Goal: Task Accomplishment & Management: Use online tool/utility

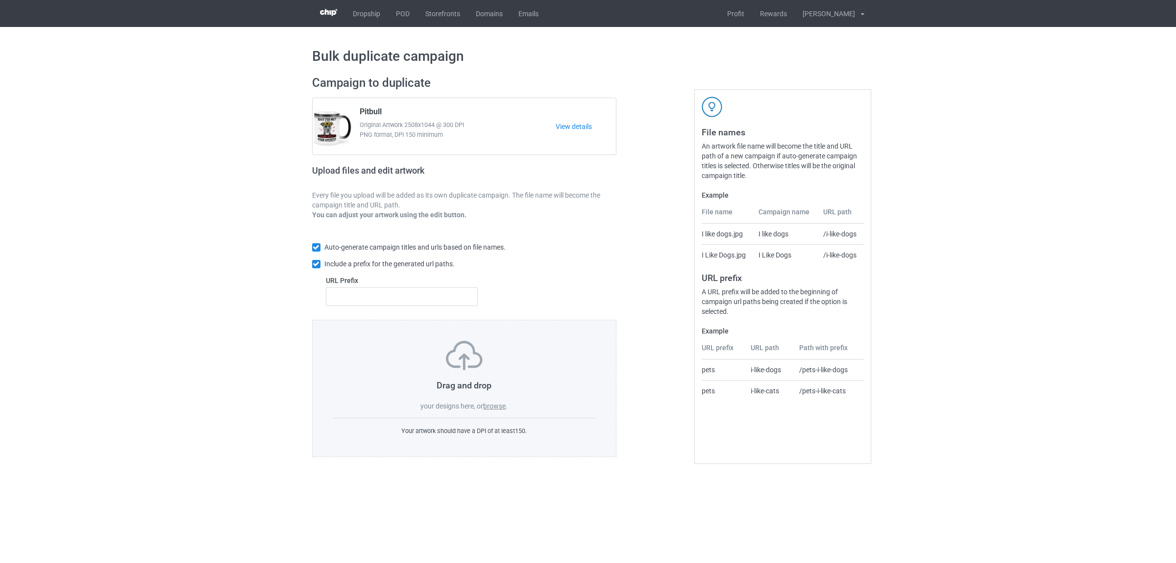
click at [502, 405] on label "browse" at bounding box center [494, 406] width 23 height 8
click at [0, 0] on input "browse" at bounding box center [0, 0] width 0 height 0
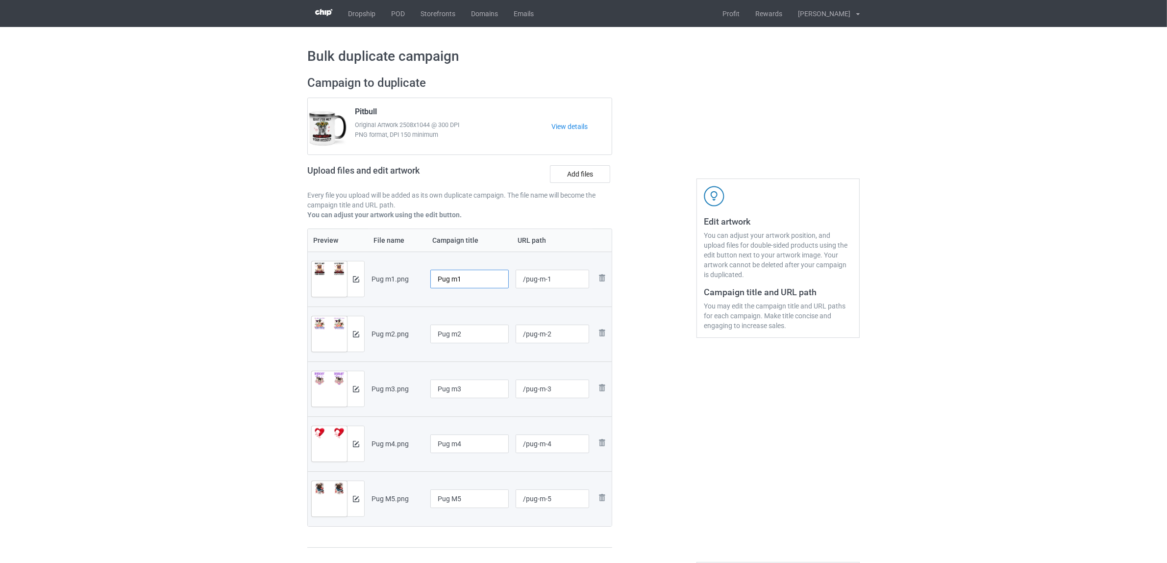
click at [466, 277] on input "Pug m1" at bounding box center [469, 279] width 78 height 19
drag, startPoint x: 467, startPoint y: 282, endPoint x: 386, endPoint y: 266, distance: 82.8
click at [386, 266] on tr "Preview and edit artwork Pug m1.png Pug /pug-m-1 Remove file" at bounding box center [460, 278] width 304 height 55
type input "Pug"
drag, startPoint x: 475, startPoint y: 332, endPoint x: 400, endPoint y: 330, distance: 75.0
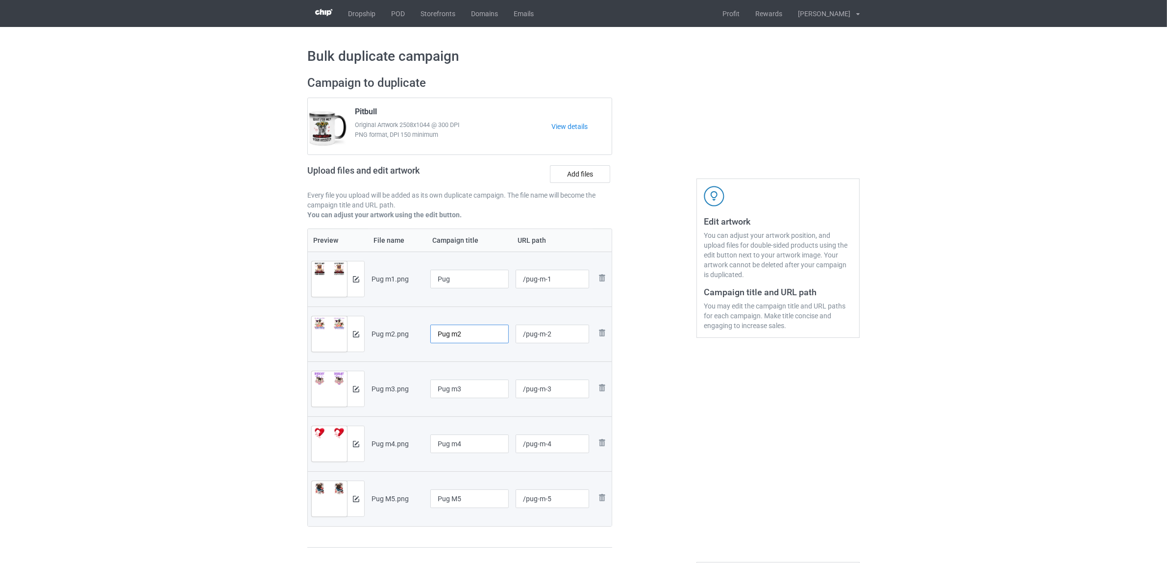
click at [398, 329] on tr "Preview and edit artwork Pug m2.png Pug m2 /pug-m-2 Remove file" at bounding box center [460, 333] width 304 height 55
paste input "text"
type input "Pug"
drag, startPoint x: 478, startPoint y: 385, endPoint x: 359, endPoint y: 379, distance: 118.7
click at [359, 379] on tr "Preview and edit artwork Pug m3.png Pug m3 /pug-m-3 Remove file" at bounding box center [460, 388] width 304 height 55
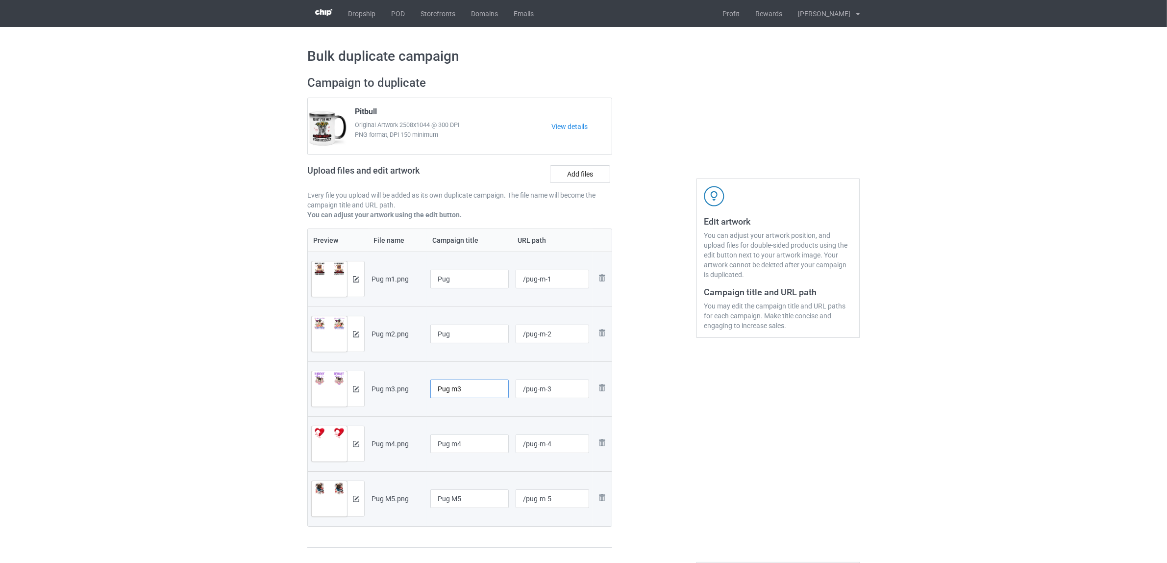
paste input "text"
type input "Pug"
drag, startPoint x: 485, startPoint y: 444, endPoint x: 405, endPoint y: 441, distance: 80.4
click at [405, 441] on tr "Preview and edit artwork Pug m4.png Pug m4 /pug-m-4 Remove file" at bounding box center [460, 443] width 304 height 55
paste input "text"
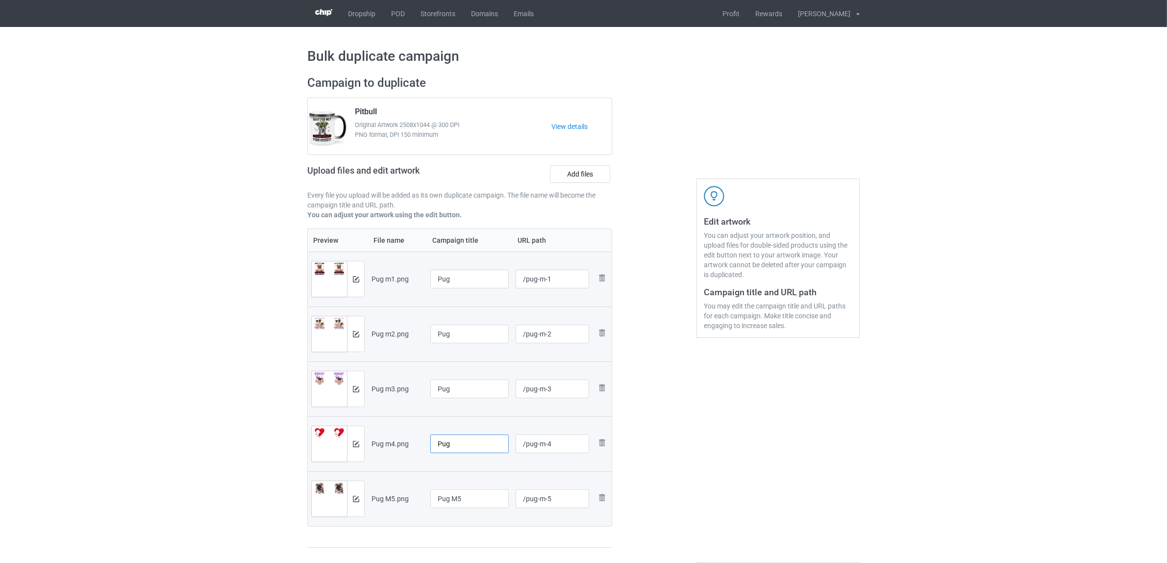
type input "Pug"
drag, startPoint x: 483, startPoint y: 497, endPoint x: 395, endPoint y: 495, distance: 88.2
click at [395, 495] on tr "Preview and edit artwork Pug M5.png Pug M5 /pug-m-5 Remove file" at bounding box center [460, 498] width 304 height 55
paste input "text"
type input "Pug"
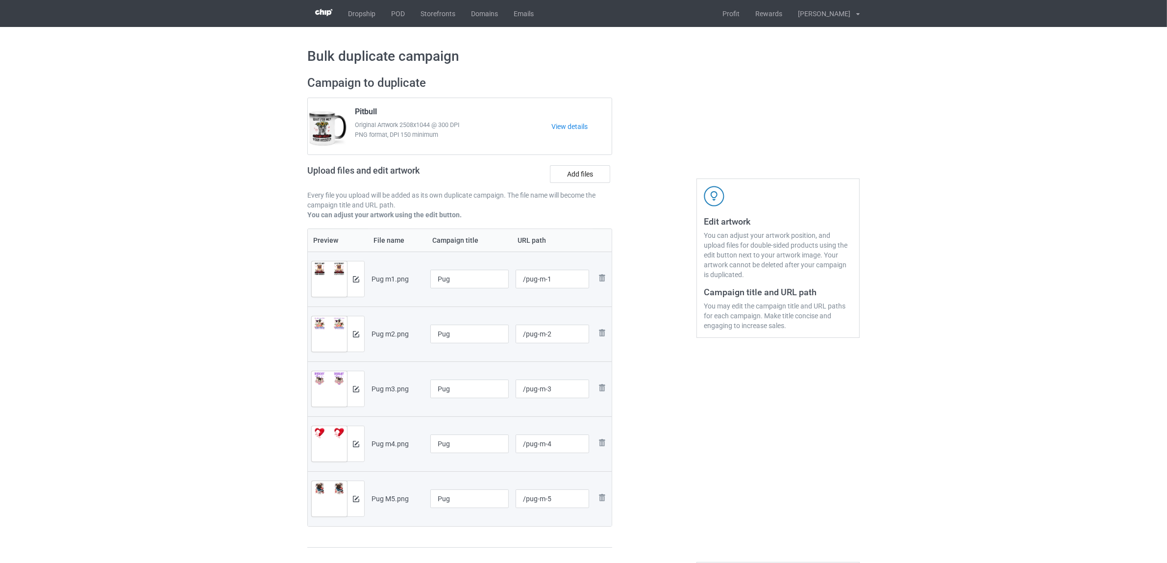
click at [759, 471] on div "Edit artwork You can adjust your artwork position, and upload files for double-…" at bounding box center [777, 312] width 177 height 486
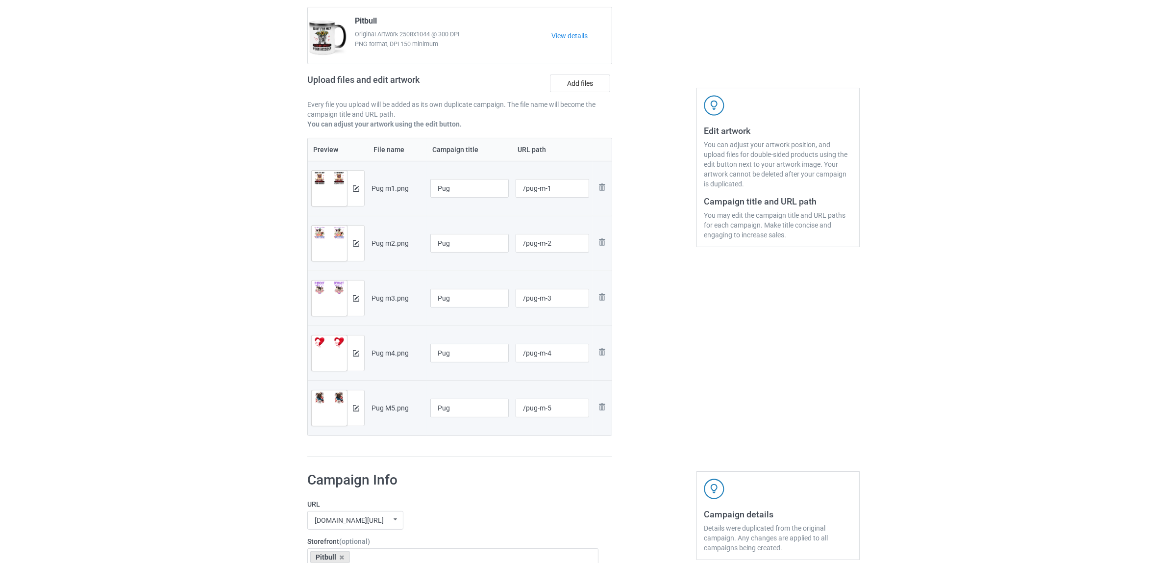
scroll to position [184, 0]
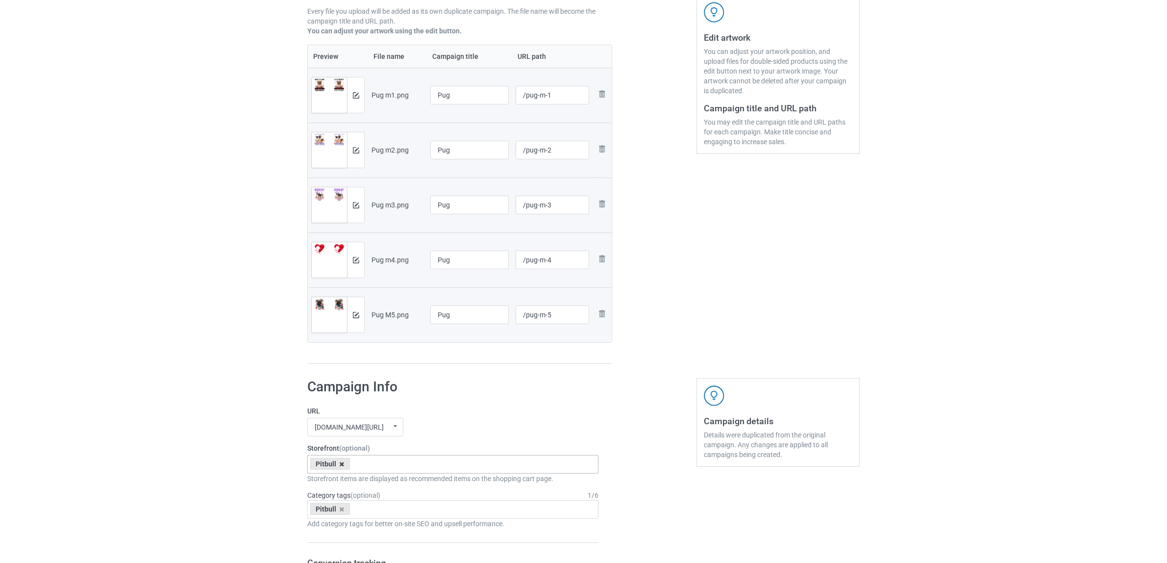
click at [342, 466] on icon at bounding box center [342, 464] width 5 height 6
paste input "Pug"
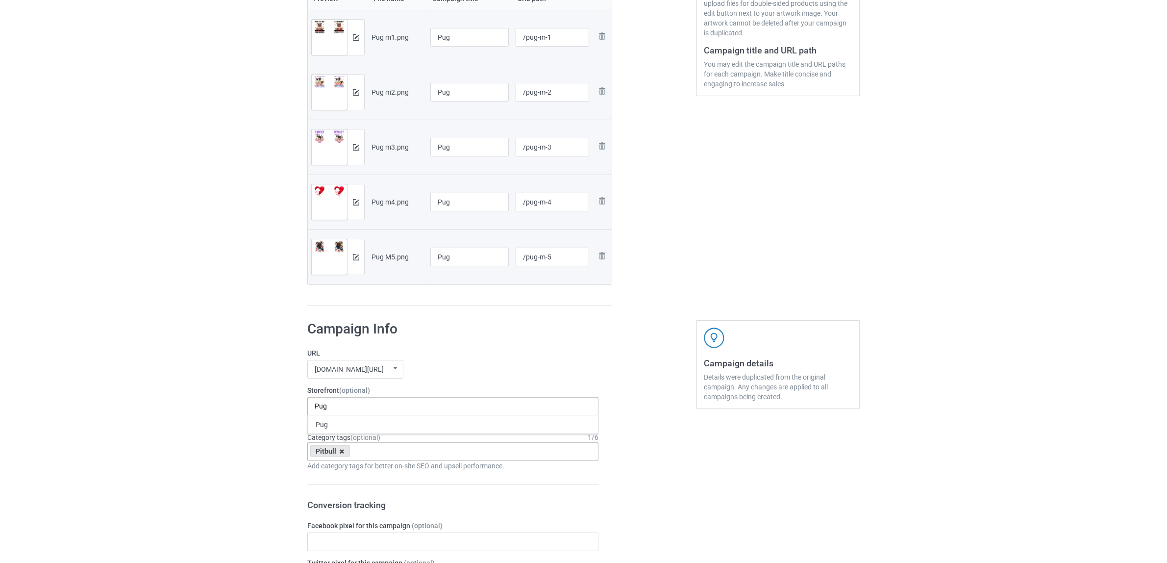
scroll to position [368, 0]
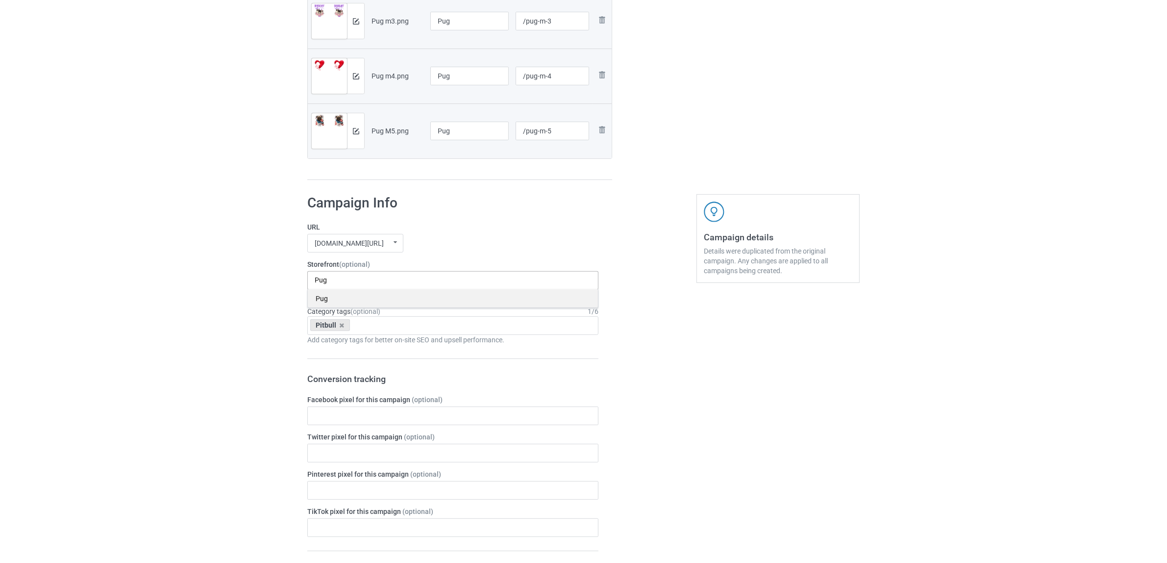
type input "Pug"
click at [317, 300] on div "Pug" at bounding box center [453, 298] width 290 height 18
click at [341, 325] on icon at bounding box center [342, 325] width 5 height 6
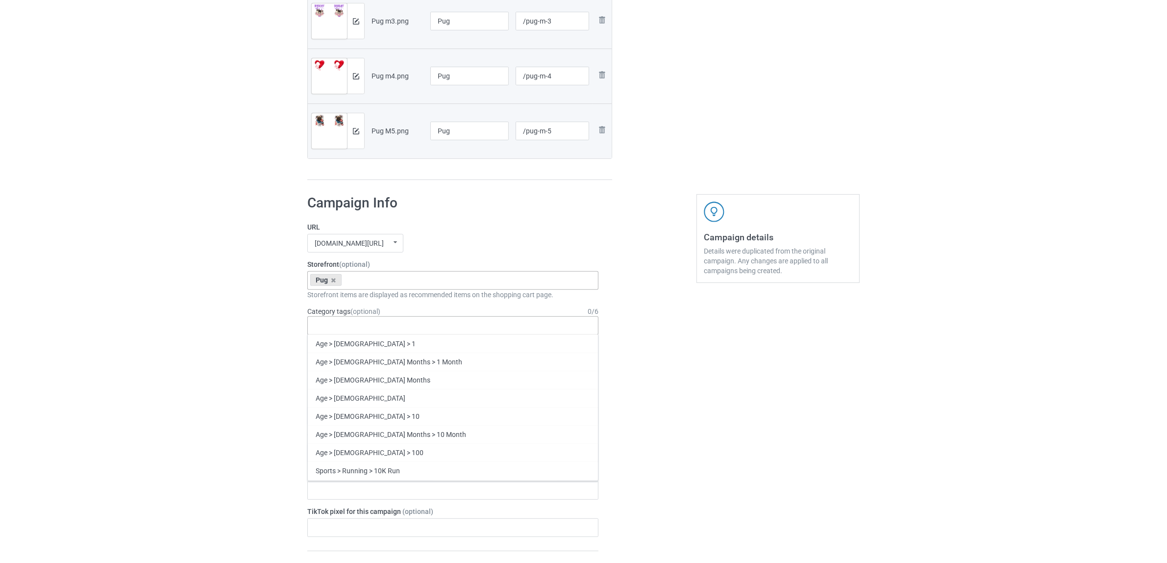
paste input "Pug"
type input "Pug"
click at [326, 359] on div "Pug" at bounding box center [453, 361] width 290 height 18
click at [201, 338] on div "Bulk duplicate campaign Campaign to duplicate Pitbull Original Artwork 2508x104…" at bounding box center [583, 379] width 1167 height 1440
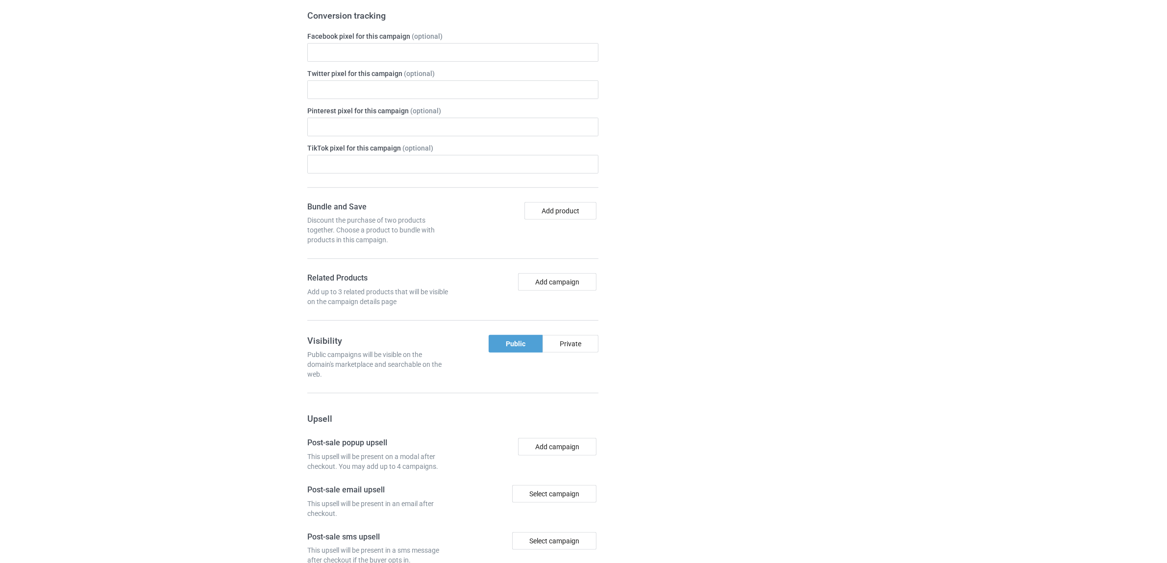
scroll to position [908, 0]
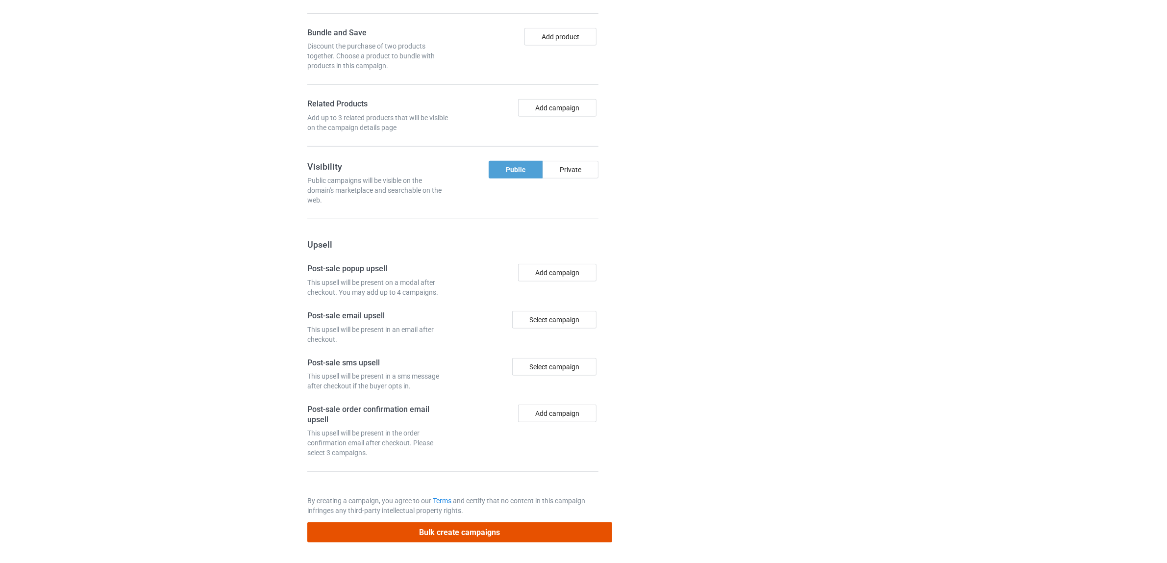
click at [449, 527] on button "Bulk create campaigns" at bounding box center [459, 532] width 305 height 20
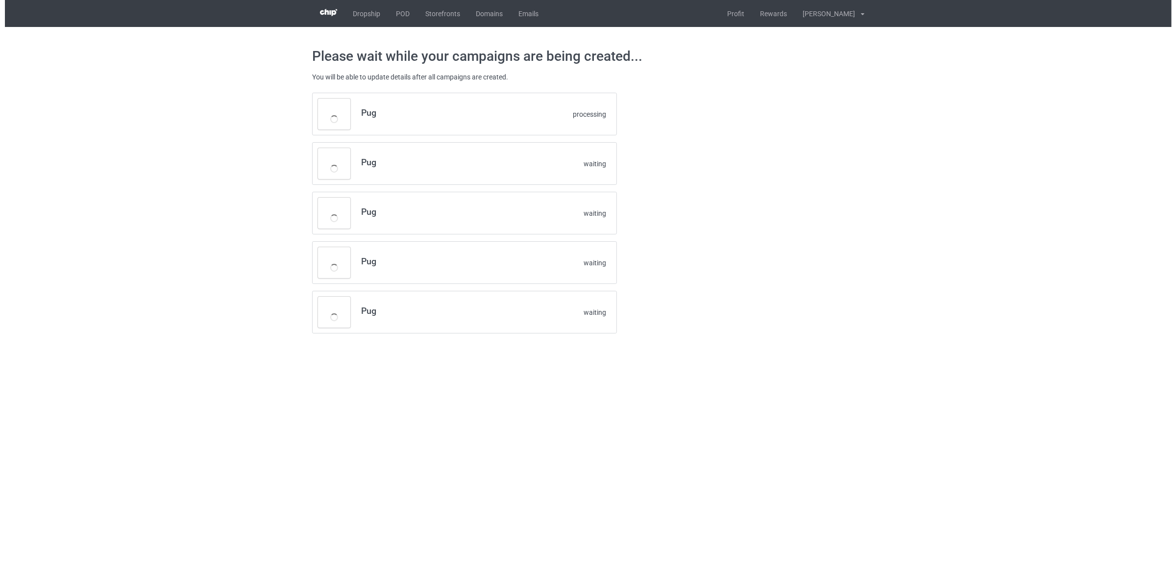
scroll to position [0, 0]
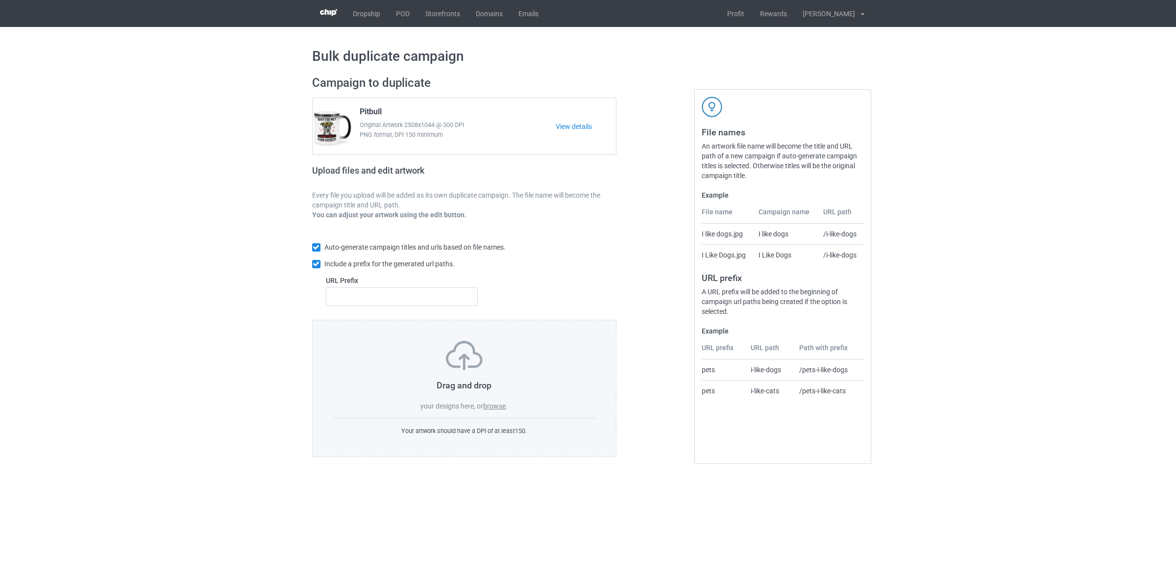
click at [495, 402] on label "browse" at bounding box center [494, 406] width 23 height 8
click at [0, 0] on input "browse" at bounding box center [0, 0] width 0 height 0
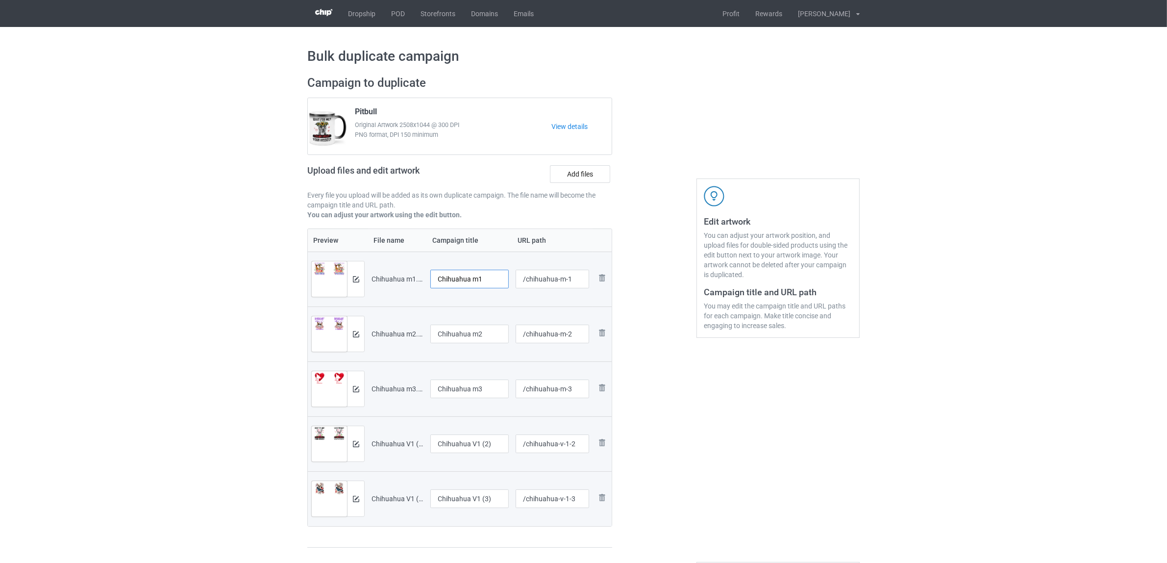
drag, startPoint x: 472, startPoint y: 275, endPoint x: 502, endPoint y: 280, distance: 30.8
click at [502, 280] on input "Chihuahua m1" at bounding box center [469, 279] width 78 height 19
drag, startPoint x: 502, startPoint y: 280, endPoint x: 306, endPoint y: 266, distance: 196.5
click at [306, 266] on div "Campaign to duplicate Pitbull Original Artwork 2508x1044 @ 300 DPI PNG format, …" at bounding box center [459, 312] width 319 height 486
type input "[GEOGRAPHIC_DATA]"
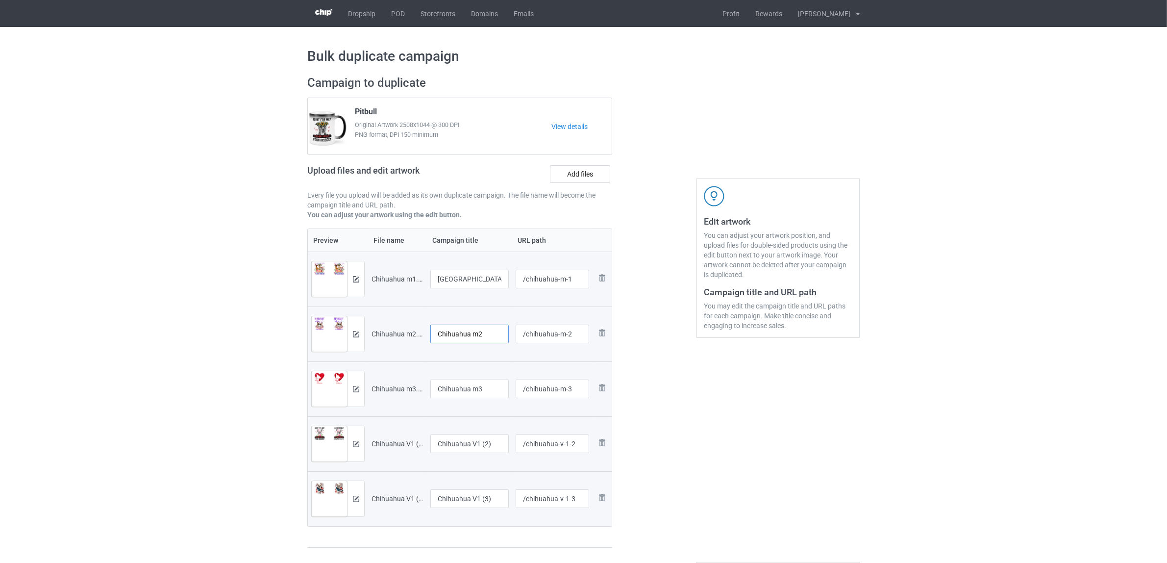
drag, startPoint x: 454, startPoint y: 326, endPoint x: 412, endPoint y: 331, distance: 41.9
click at [392, 324] on tr "Preview and edit artwork Chihuahua m2.png Chihuahua m2 /chihuahua-m-2 Remove fi…" at bounding box center [460, 333] width 304 height 55
paste input "text"
type input "[GEOGRAPHIC_DATA]"
drag, startPoint x: 495, startPoint y: 390, endPoint x: 384, endPoint y: 386, distance: 111.8
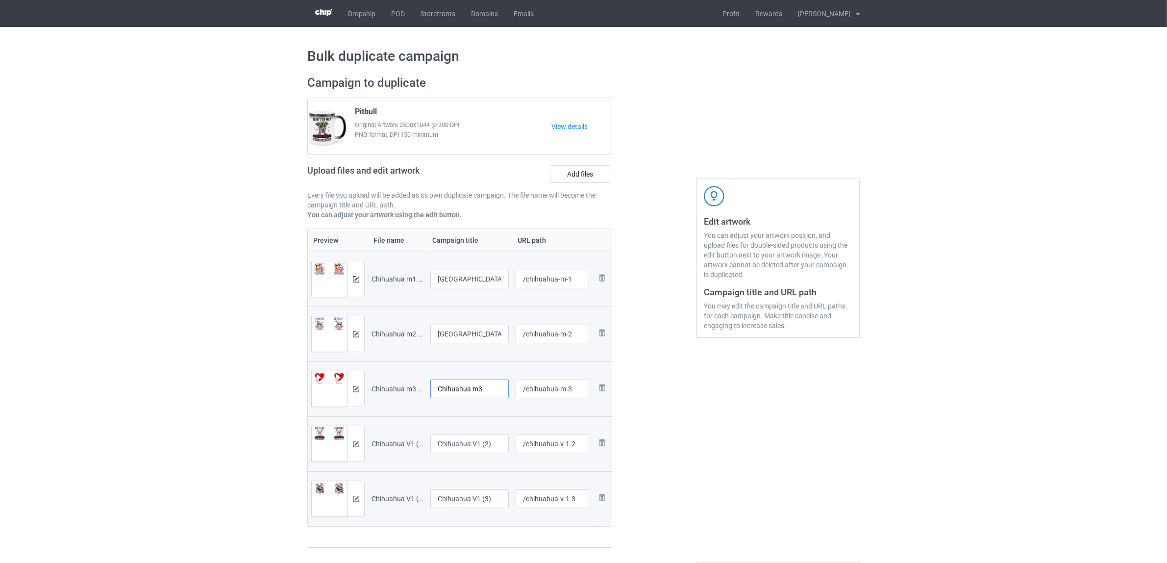
click at [384, 386] on tr "Preview and edit artwork Chihuahua m3.png Chihuahua m3 /chihuahua-m-3 Remove fi…" at bounding box center [460, 388] width 304 height 55
paste input "text"
type input "[GEOGRAPHIC_DATA]"
drag, startPoint x: 483, startPoint y: 439, endPoint x: 390, endPoint y: 439, distance: 93.6
click at [391, 439] on tr "Preview and edit artwork Chihuahua V1 (2).png Chihuahua V1 (2) /chihuahua-v-1-2…" at bounding box center [460, 443] width 304 height 55
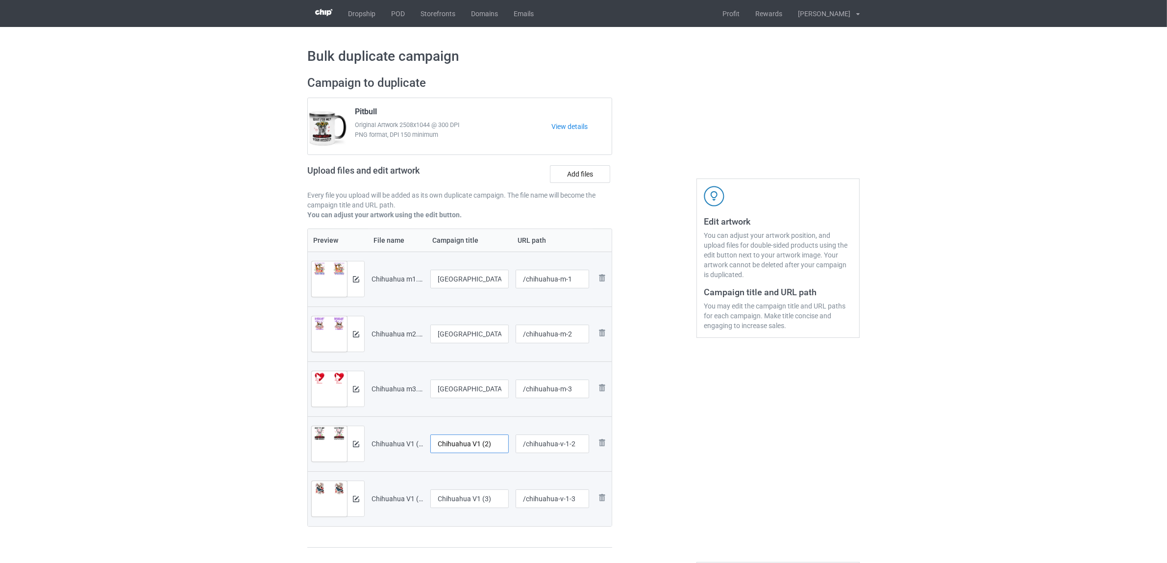
paste input "text"
type input "[GEOGRAPHIC_DATA]"
drag, startPoint x: 495, startPoint y: 498, endPoint x: 395, endPoint y: 486, distance: 100.7
click at [395, 486] on tr "Preview and edit artwork Chihuahua V1 (3).png Chihuahua V1 (3) /chihuahua-v-1-3…" at bounding box center [460, 498] width 304 height 55
paste input "text"
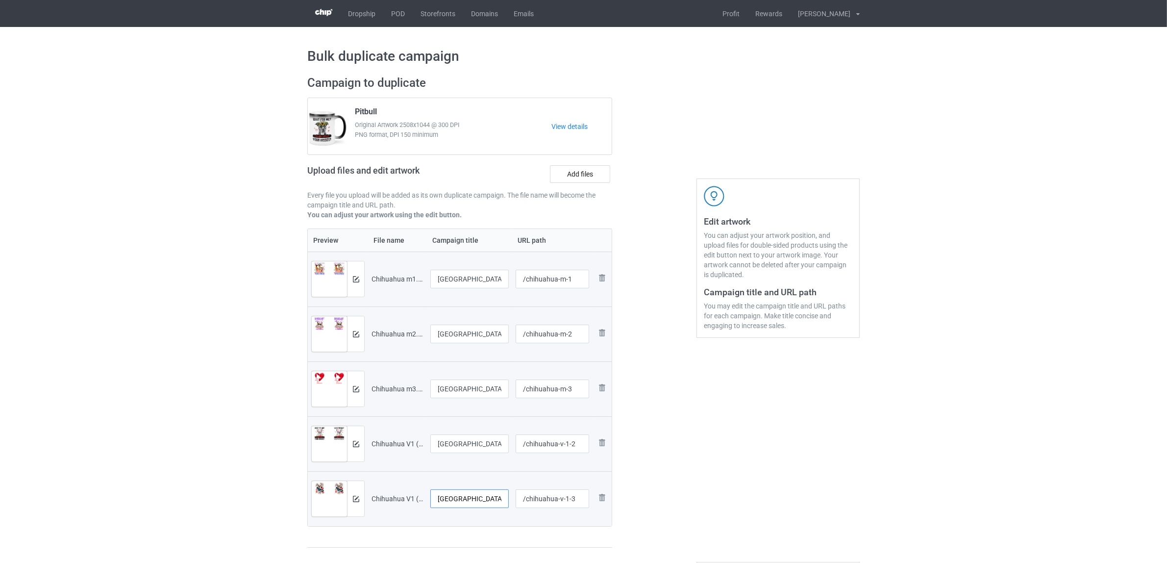
type input "[GEOGRAPHIC_DATA]"
click at [850, 461] on div "Edit artwork You can adjust your artwork position, and upload files for double-…" at bounding box center [777, 312] width 177 height 486
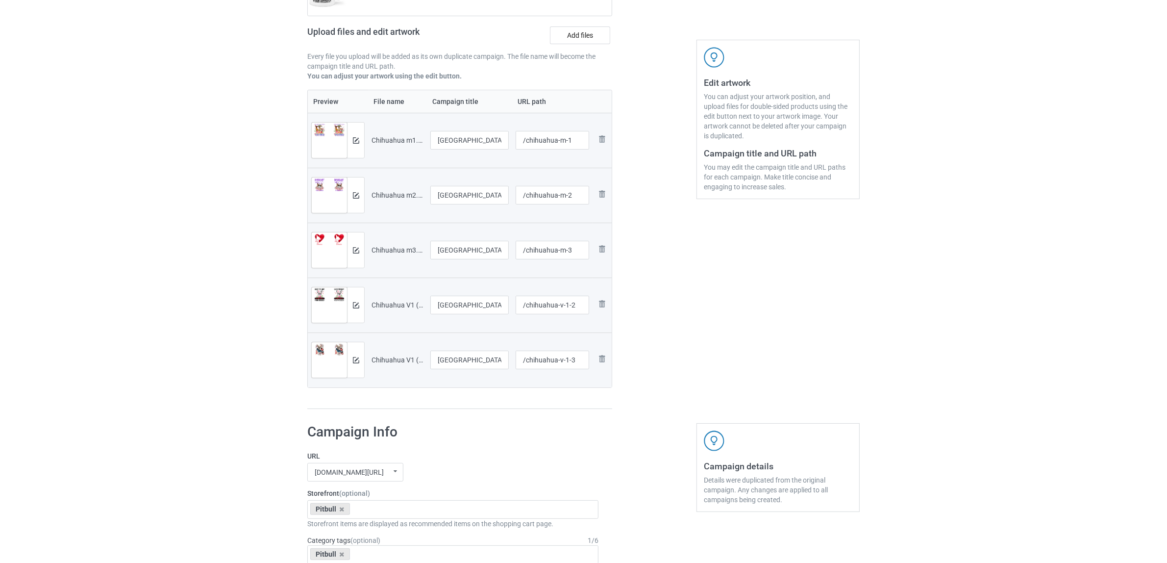
scroll to position [306, 0]
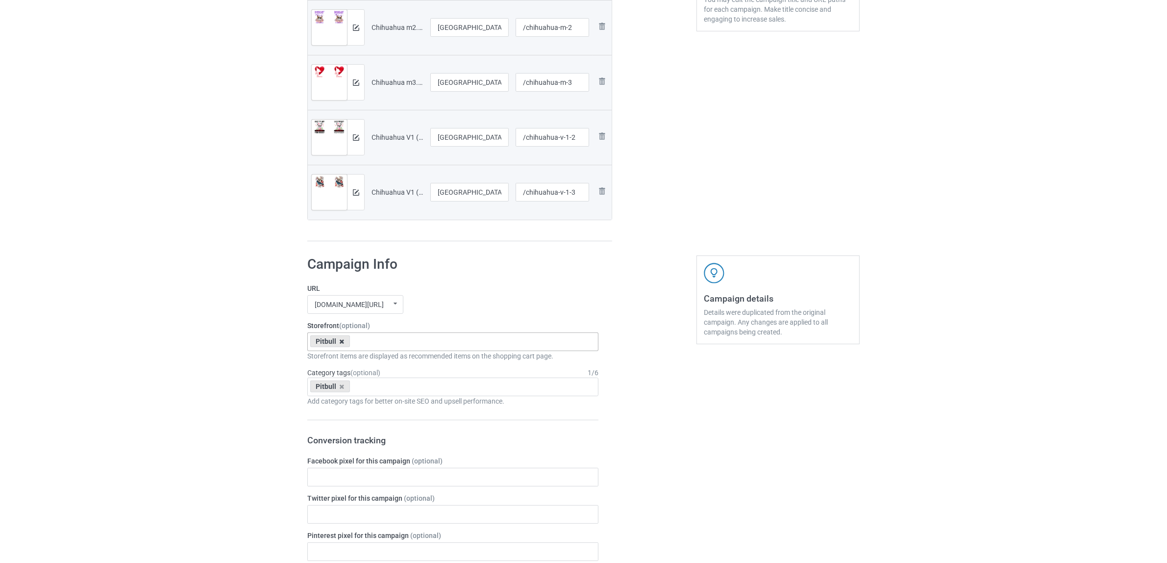
click at [340, 341] on icon at bounding box center [342, 341] width 5 height 6
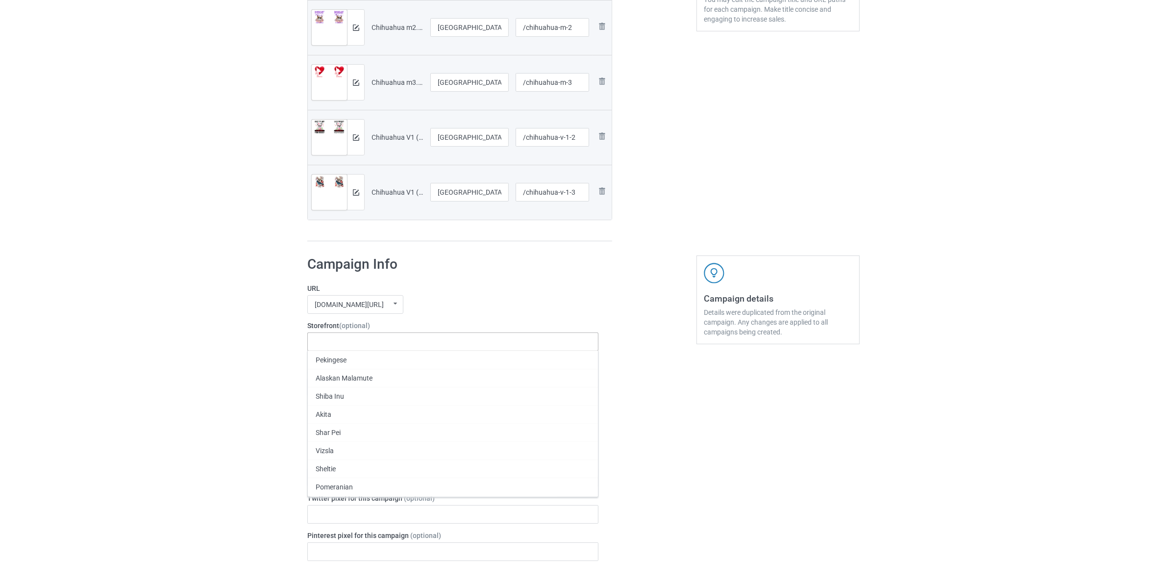
paste input "[GEOGRAPHIC_DATA]"
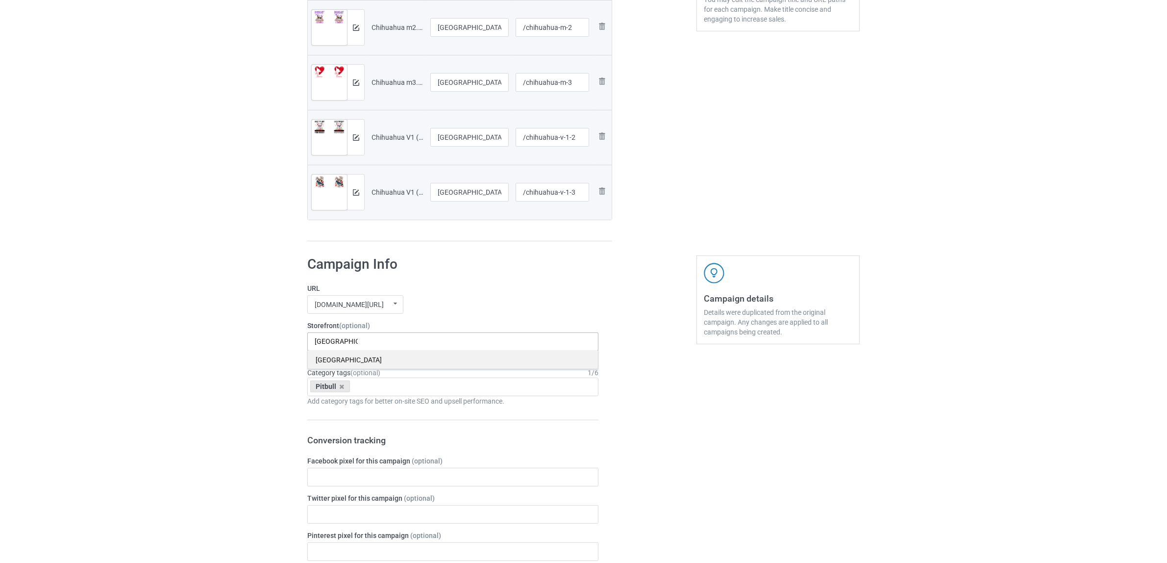
type input "[GEOGRAPHIC_DATA]"
click at [335, 363] on div "[GEOGRAPHIC_DATA]" at bounding box center [453, 359] width 290 height 18
click at [338, 385] on div "Pitbull" at bounding box center [330, 386] width 40 height 12
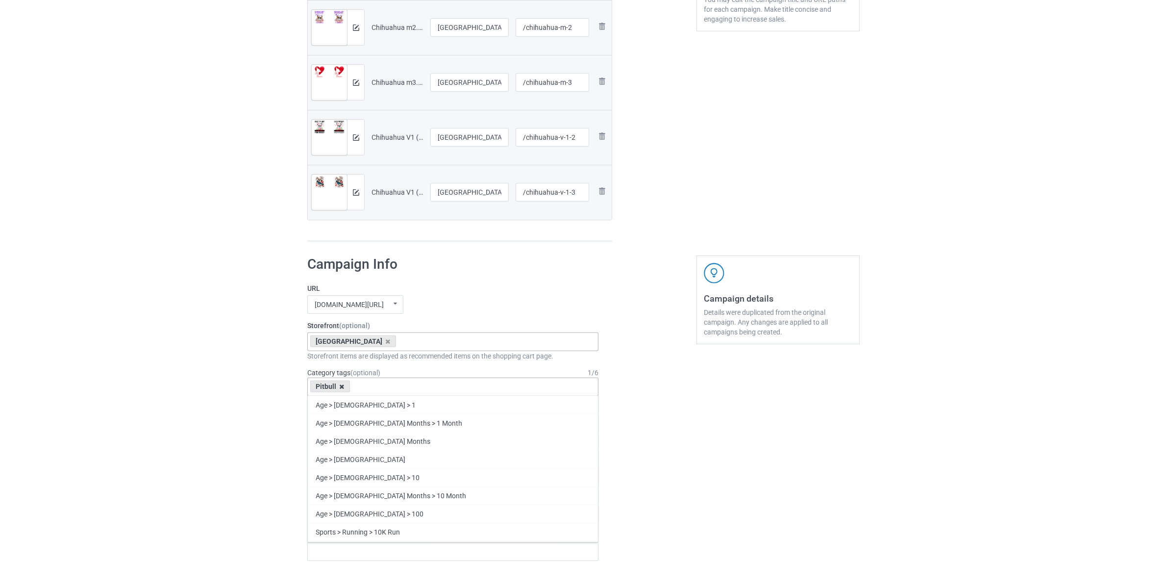
click at [340, 387] on icon at bounding box center [342, 386] width 5 height 6
paste input "[GEOGRAPHIC_DATA]"
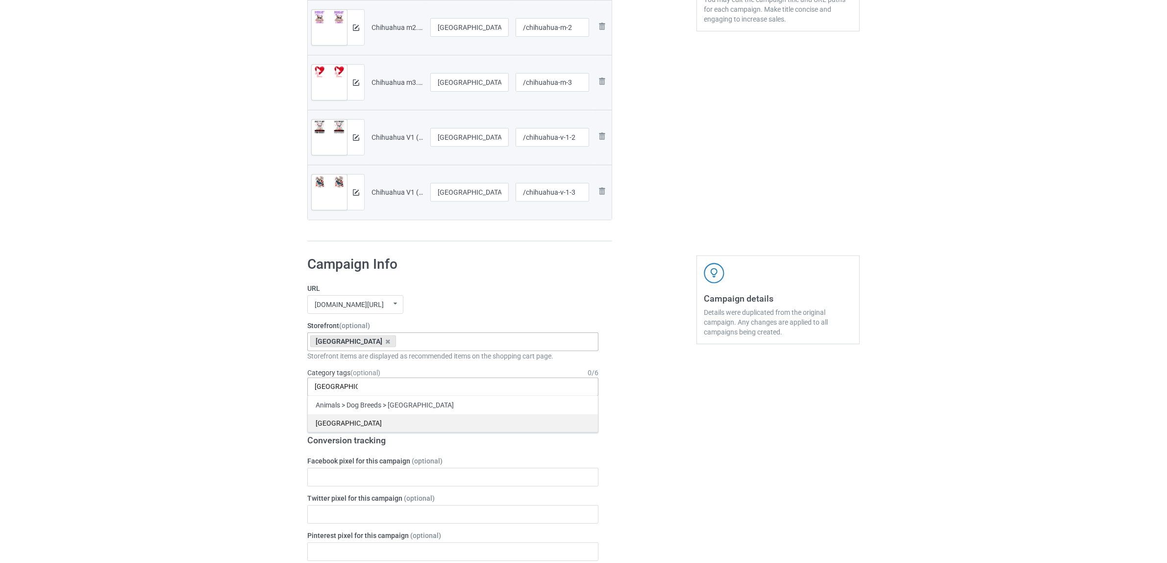
type input "[GEOGRAPHIC_DATA]"
click at [317, 424] on div "[GEOGRAPHIC_DATA]" at bounding box center [453, 423] width 290 height 18
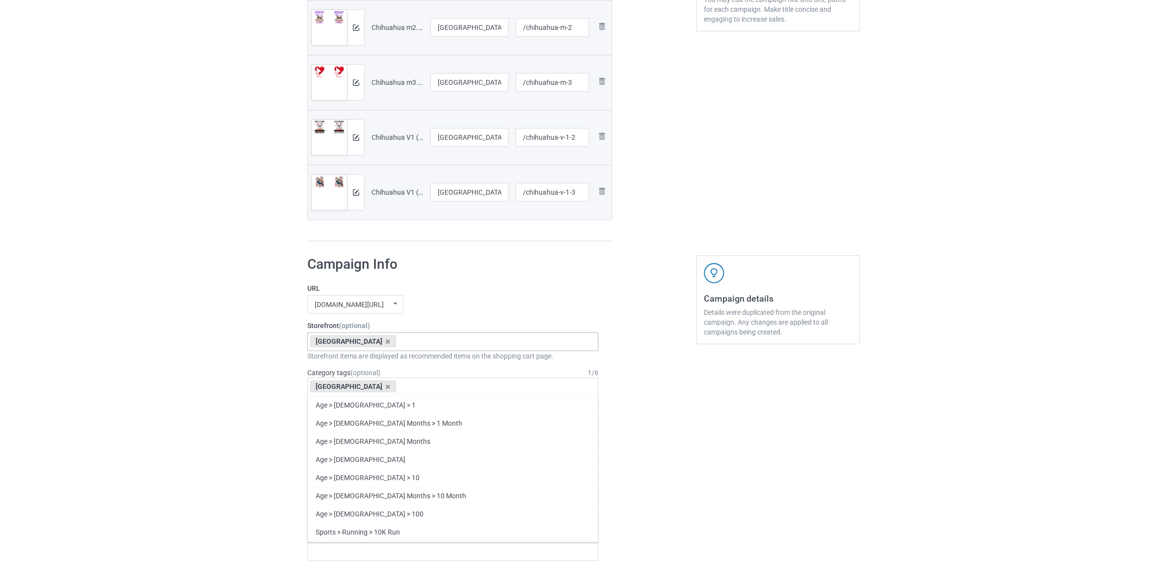
click at [153, 372] on div "Bulk duplicate campaign Campaign to duplicate Pitbull Original Artwork 2508x104…" at bounding box center [583, 441] width 1167 height 1440
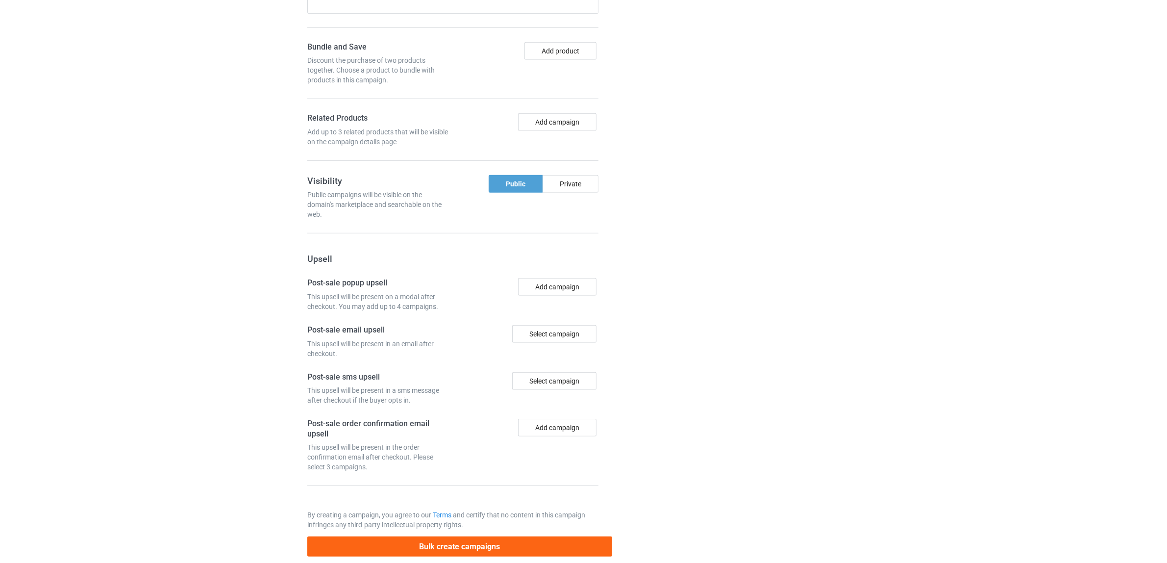
scroll to position [908, 0]
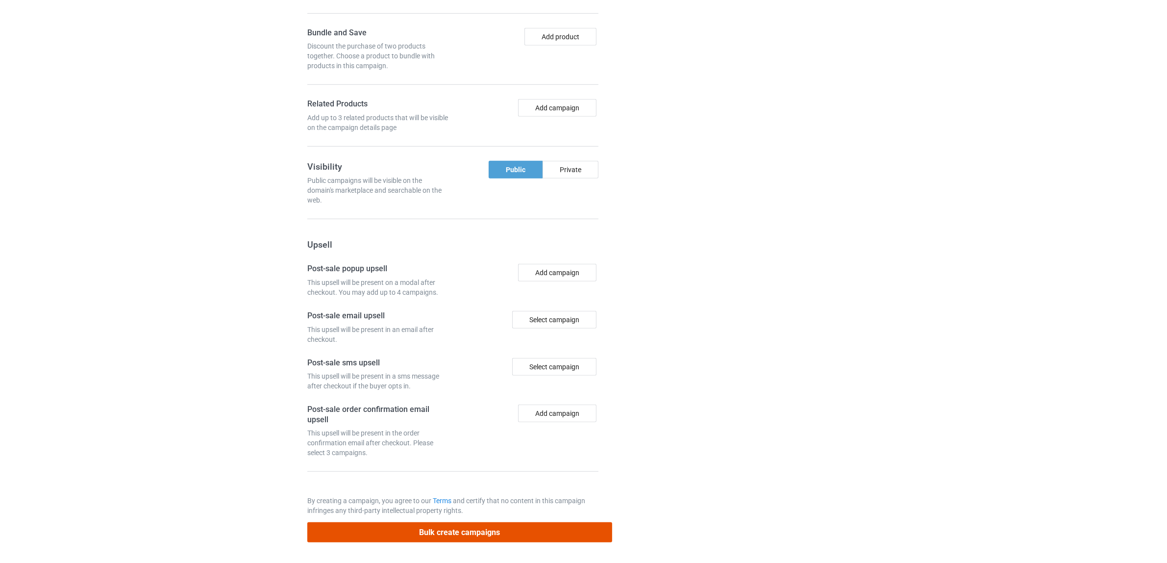
click at [495, 527] on button "Bulk create campaigns" at bounding box center [459, 532] width 305 height 20
